Goal: Contribute content

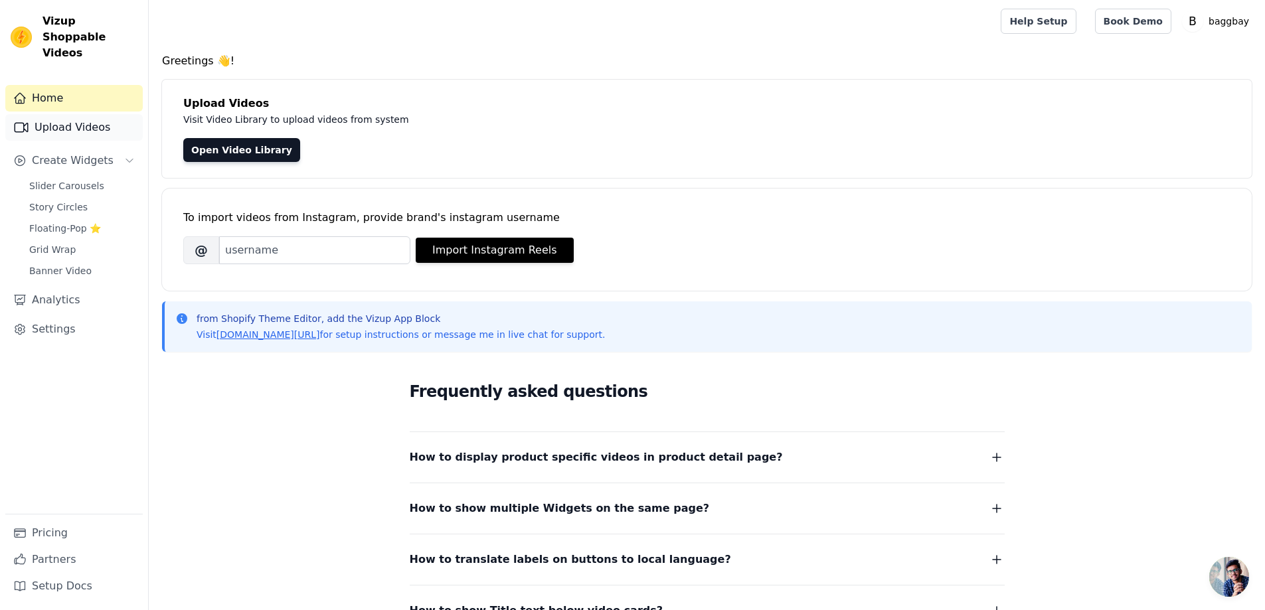
click at [58, 114] on link "Upload Videos" at bounding box center [73, 127] width 137 height 27
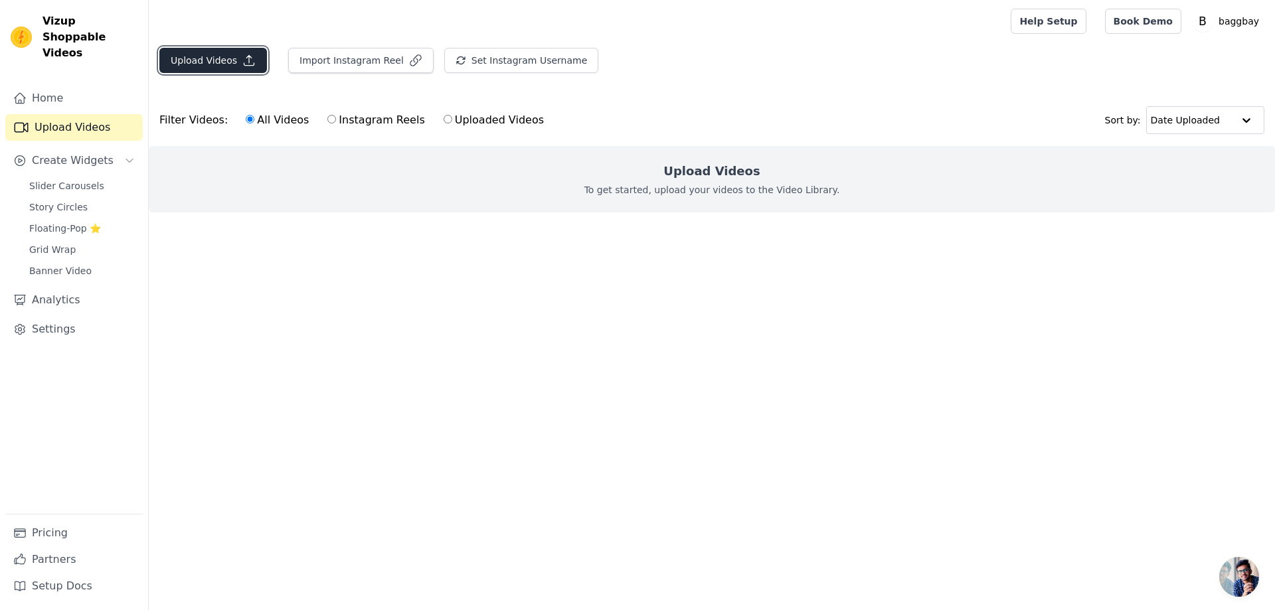
click at [230, 62] on button "Upload Videos" at bounding box center [213, 60] width 108 height 25
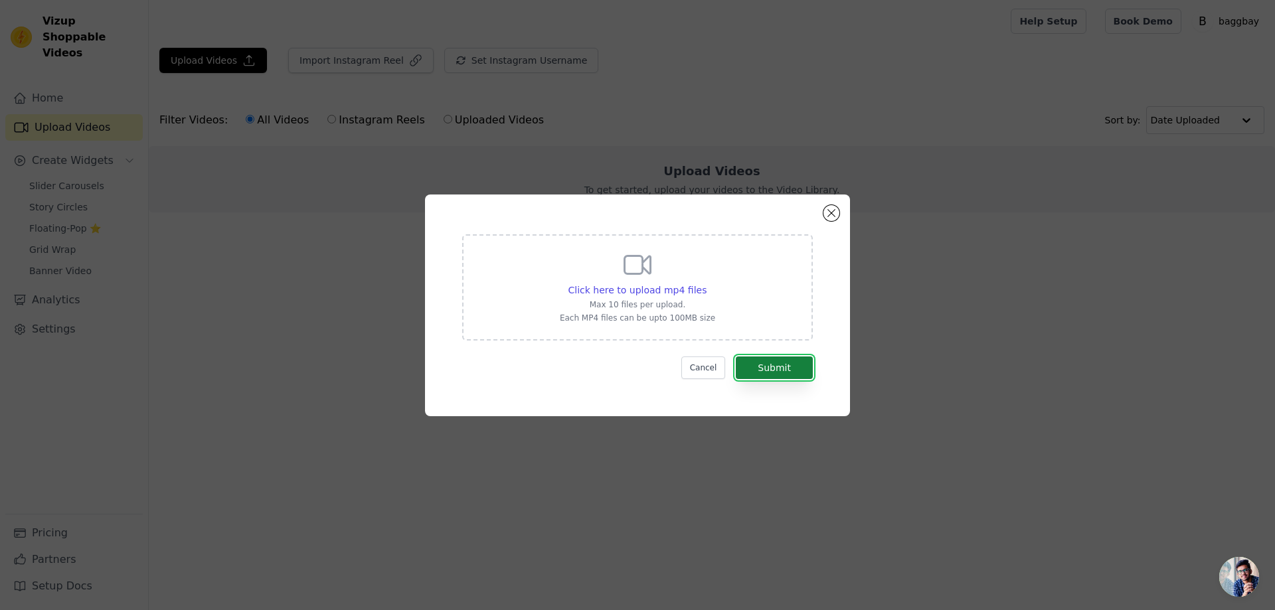
click at [778, 360] on button "Submit" at bounding box center [774, 368] width 77 height 23
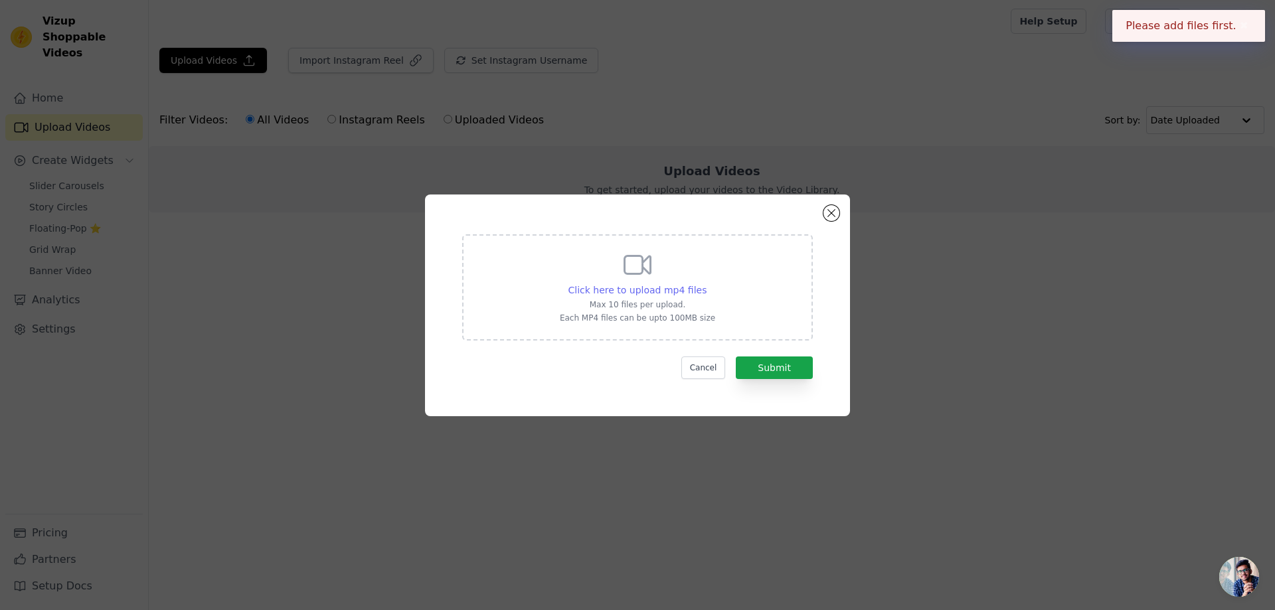
click at [677, 287] on span "Click here to upload mp4 files" at bounding box center [637, 290] width 139 height 11
click at [706, 283] on input "Click here to upload mp4 files Max 10 files per upload. Each MP4 files can be u…" at bounding box center [706, 283] width 1 height 1
click at [831, 208] on button "Close modal" at bounding box center [831, 213] width 16 height 16
